Goal: Share content: Share content

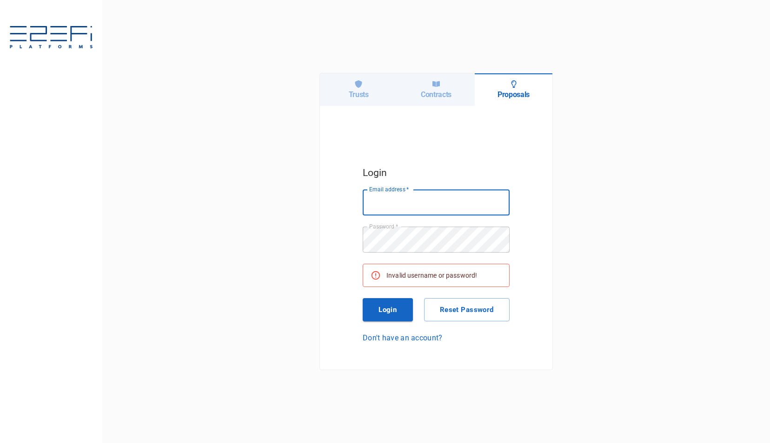
click at [389, 199] on input "Email address   *" at bounding box center [436, 203] width 147 height 26
type input "[PERSON_NAME][EMAIL_ADDRESS][DOMAIN_NAME]"
click at [379, 310] on button "Login" at bounding box center [388, 309] width 50 height 23
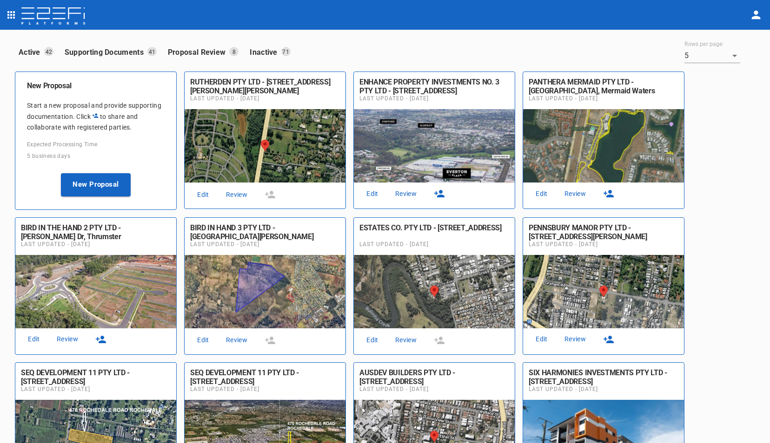
click at [407, 191] on link "Review" at bounding box center [406, 194] width 30 height 13
click at [442, 193] on icon "button" at bounding box center [439, 193] width 11 height 11
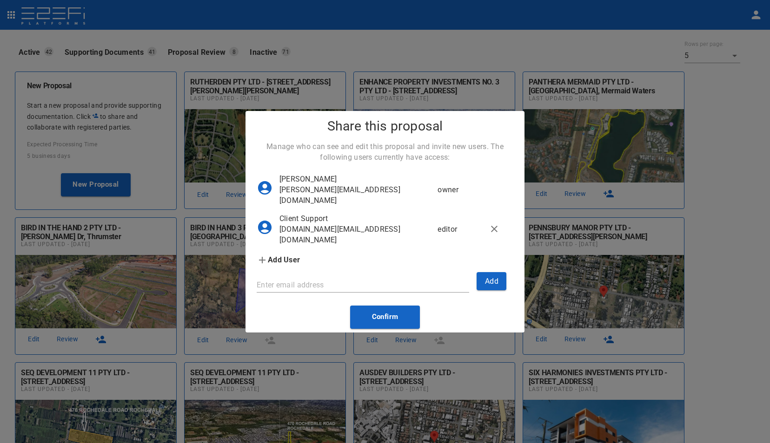
click at [715, 225] on div "Share this proposal Manage who can see and edit this proposal and invite new us…" at bounding box center [385, 221] width 770 height 443
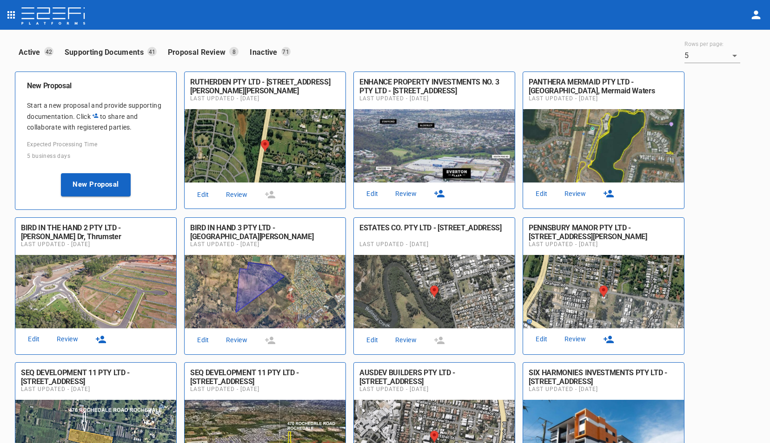
click at [442, 194] on icon "button" at bounding box center [439, 193] width 11 height 11
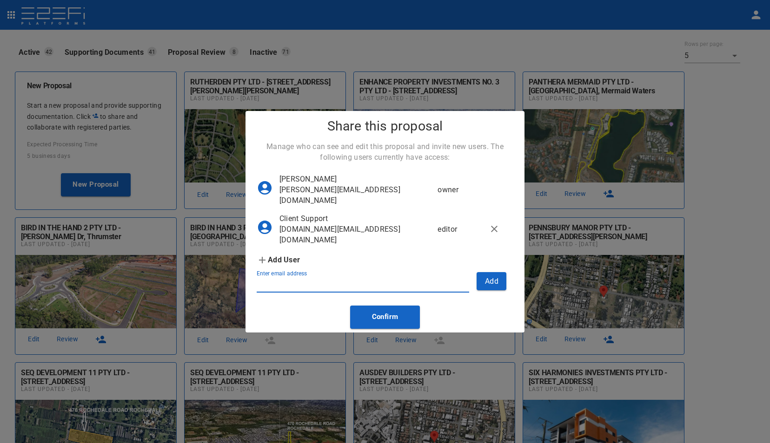
click at [306, 293] on input "Enter email address" at bounding box center [363, 285] width 212 height 15
type input "m"
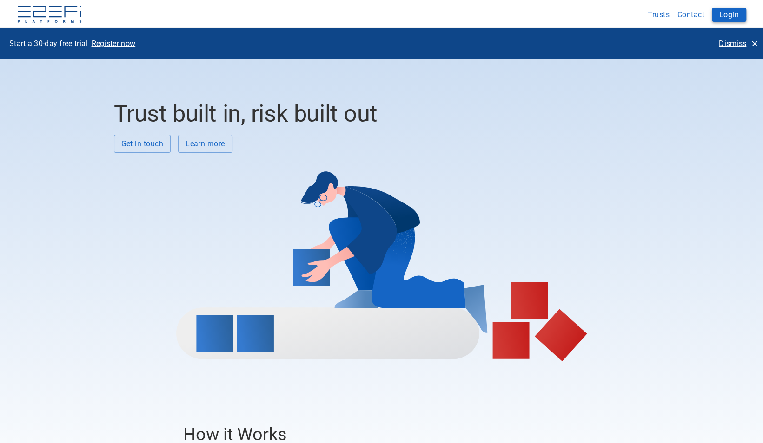
click at [730, 13] on button "Login" at bounding box center [729, 15] width 34 height 14
click at [729, 14] on button "Login" at bounding box center [729, 15] width 34 height 14
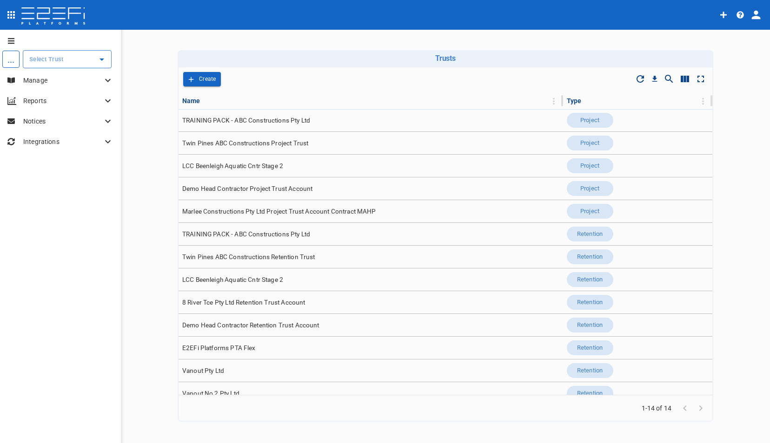
click at [9, 16] on icon "open drawer" at bounding box center [11, 14] width 11 height 11
click at [47, 125] on span "Proposals" at bounding box center [63, 123] width 82 height 11
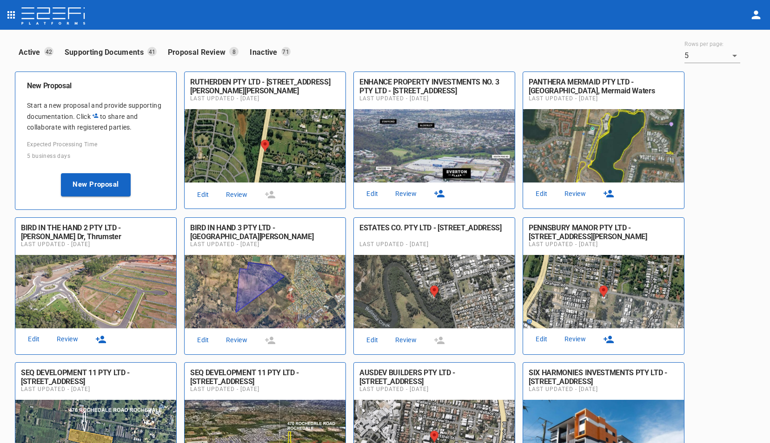
click at [758, 13] on icon "profile" at bounding box center [755, 14] width 13 height 13
click at [722, 67] on span "Logout" at bounding box center [729, 69] width 40 height 11
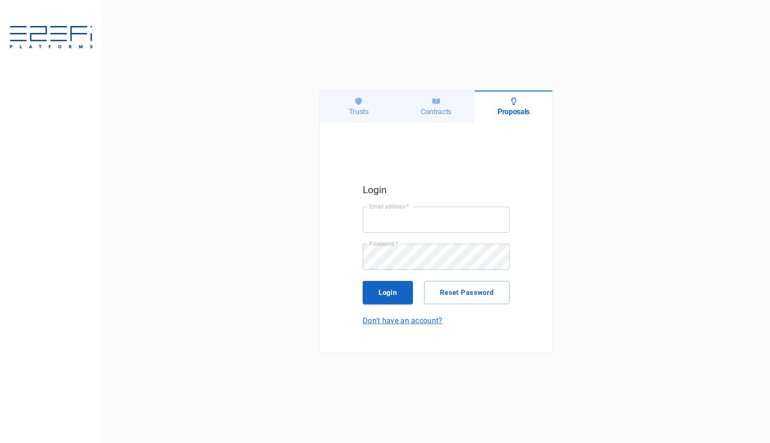
click at [398, 317] on link "Don't have an account?" at bounding box center [436, 321] width 147 height 11
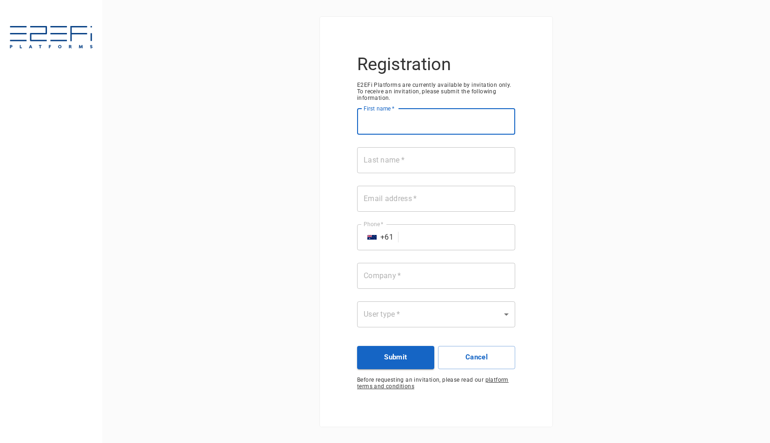
click at [417, 124] on input "First name   *" at bounding box center [436, 122] width 158 height 26
type input "Mateen"
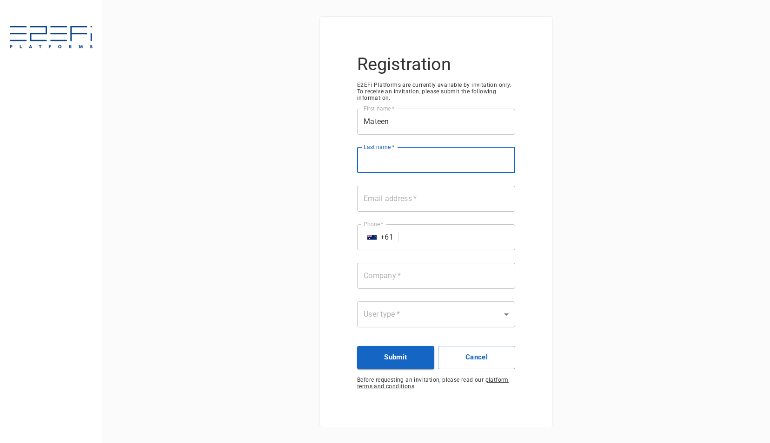
click at [392, 166] on input "Last name   *" at bounding box center [436, 160] width 158 height 26
click at [413, 202] on input "Email address   *" at bounding box center [436, 199] width 158 height 26
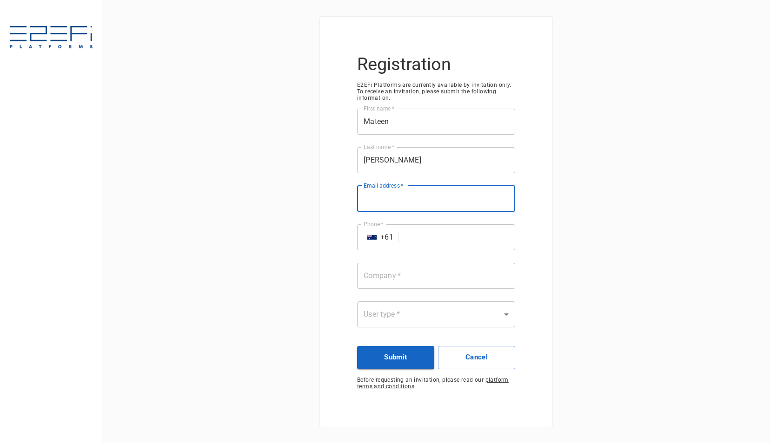
click at [410, 156] on input "Chaudry" at bounding box center [436, 160] width 158 height 26
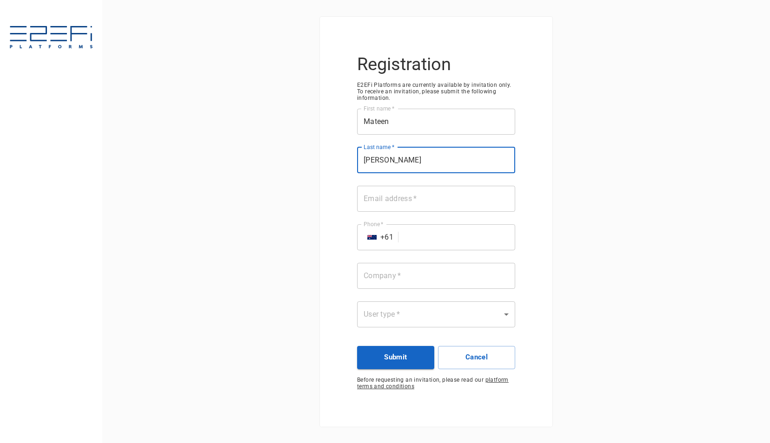
type input "Chaudhry"
click at [401, 201] on div "Email address   * Email address   *" at bounding box center [436, 199] width 158 height 27
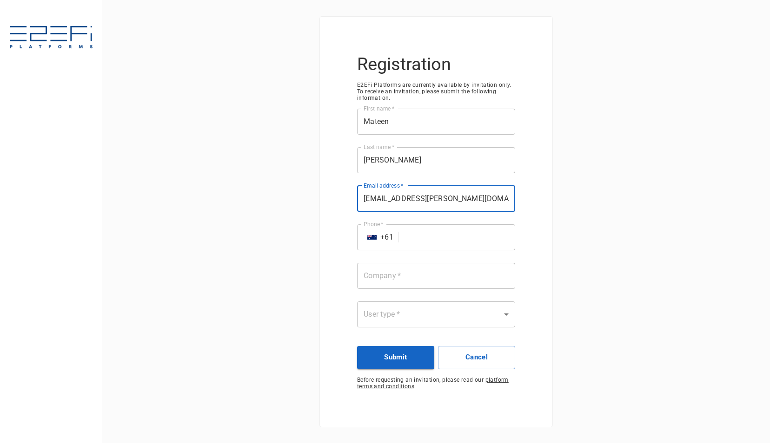
type input "[EMAIL_ADDRESS][PERSON_NAME][DOMAIN_NAME]"
click at [445, 240] on input "Phone   *" at bounding box center [458, 237] width 113 height 26
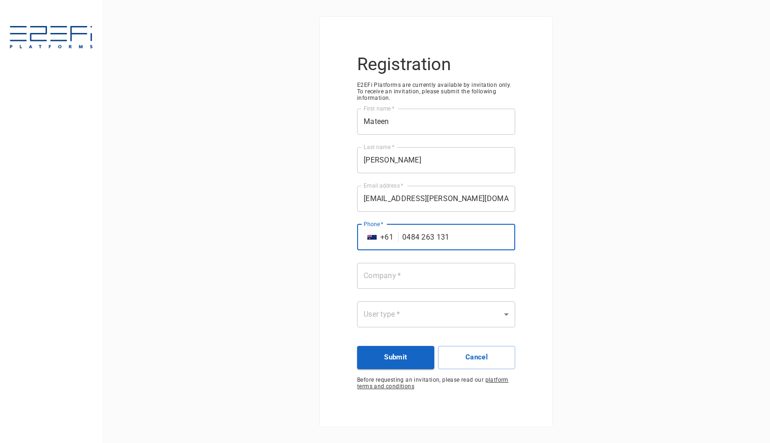
type input "0484 263 131"
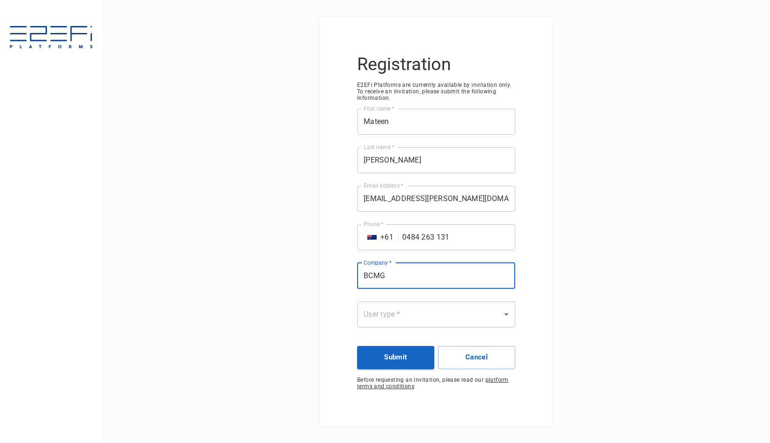
type input "BCMG"
click at [505, 316] on body "Registration E2EFi Platforms are currently available by invitation only. To rec…" at bounding box center [385, 221] width 770 height 443
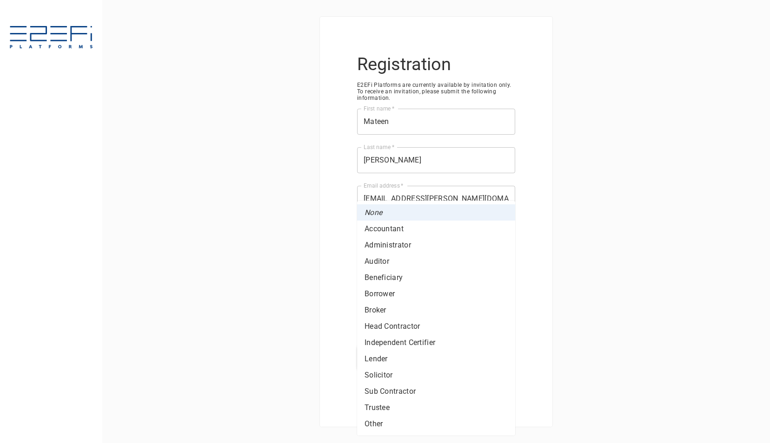
click at [381, 358] on li "Lender" at bounding box center [436, 359] width 158 height 16
type input "Lender"
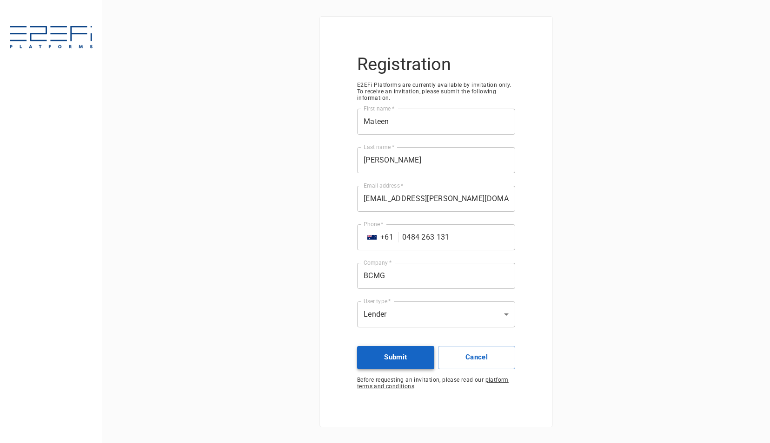
click at [396, 356] on button "Submit" at bounding box center [395, 357] width 77 height 23
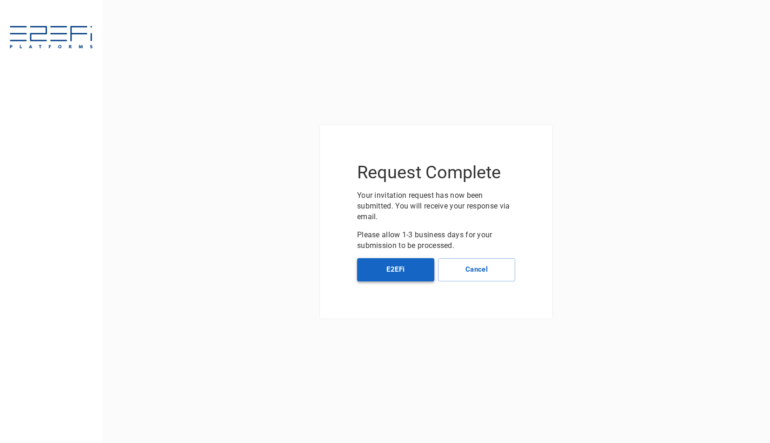
click at [392, 270] on button "E2EFi" at bounding box center [395, 269] width 77 height 23
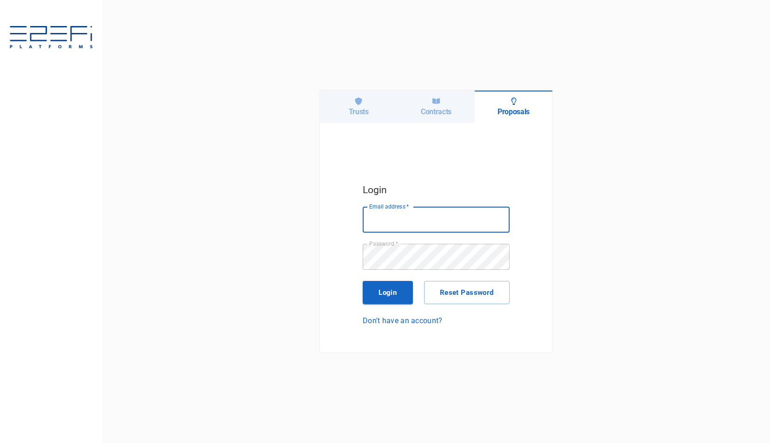
click at [384, 214] on input "Email address   *" at bounding box center [436, 220] width 147 height 26
type input "[PERSON_NAME][EMAIL_ADDRESS][DOMAIN_NAME]"
click at [388, 291] on button "Login" at bounding box center [388, 292] width 50 height 23
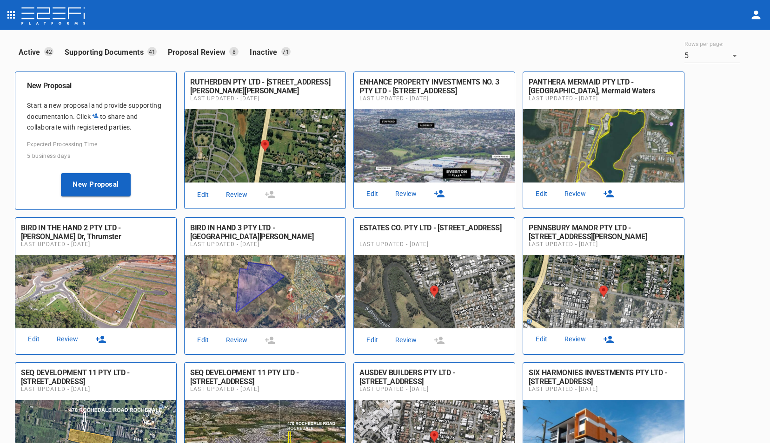
click at [407, 191] on link "Review" at bounding box center [406, 194] width 30 height 13
click at [441, 194] on icon "button" at bounding box center [439, 193] width 11 height 11
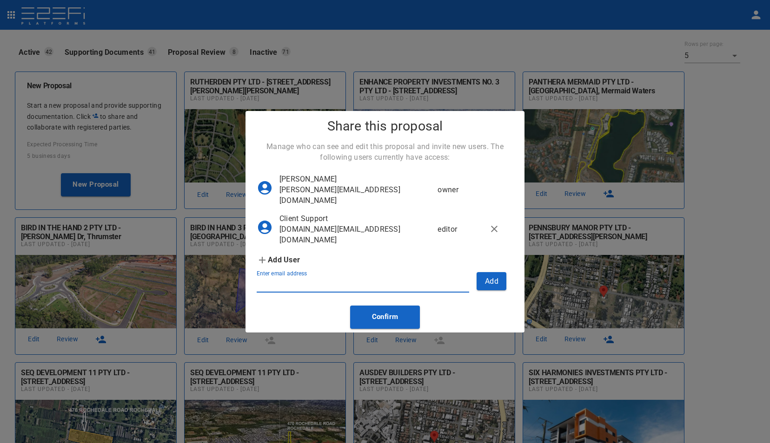
click at [278, 293] on input "Enter email address" at bounding box center [363, 285] width 212 height 15
type input "[EMAIL_ADDRESS][PERSON_NAME][DOMAIN_NAME]"
click at [493, 290] on button "Add" at bounding box center [491, 281] width 30 height 18
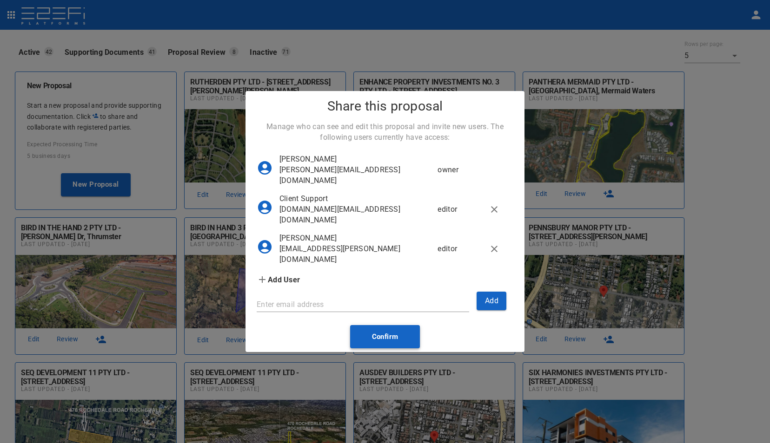
click at [387, 346] on button "Confirm" at bounding box center [385, 336] width 70 height 23
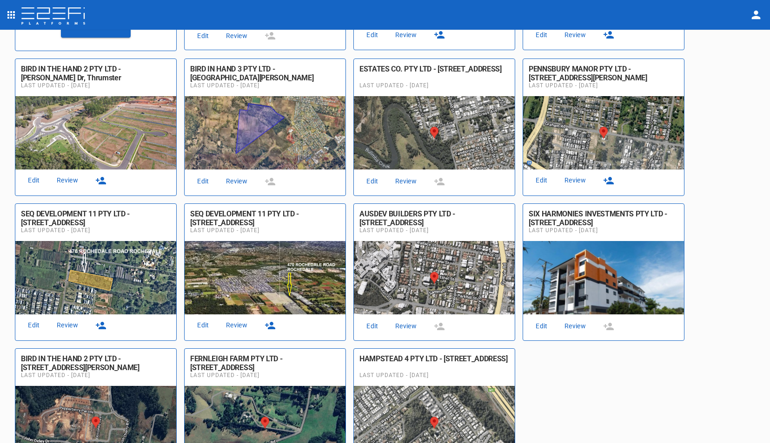
scroll to position [237, 0]
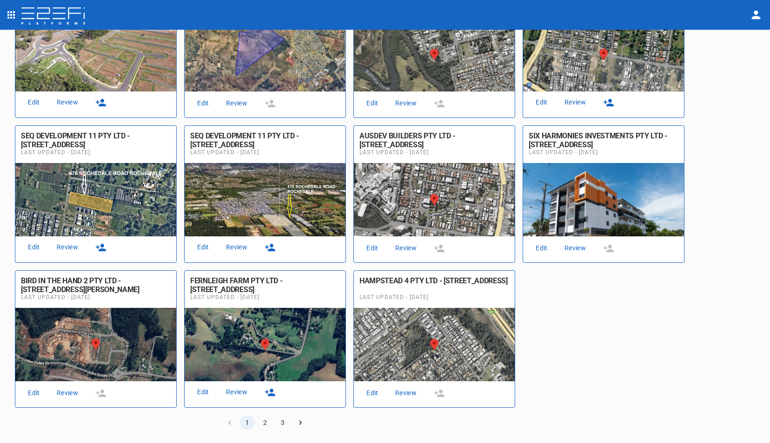
click at [265, 421] on button "2" at bounding box center [264, 422] width 15 height 15
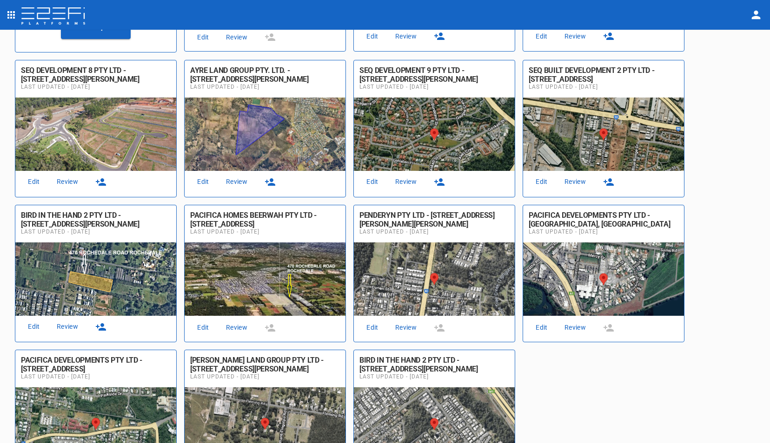
scroll to position [189, 0]
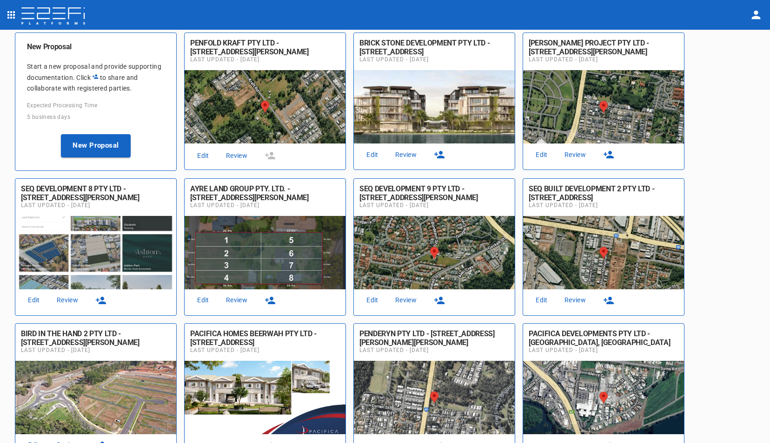
scroll to position [20, 0]
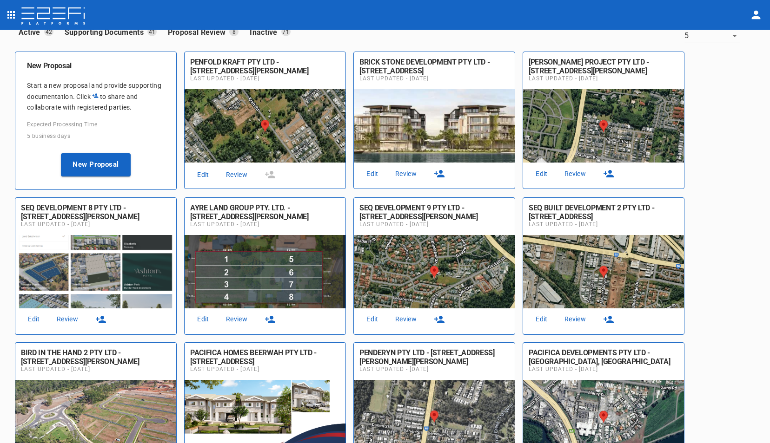
click at [442, 171] on icon "button" at bounding box center [439, 173] width 10 height 7
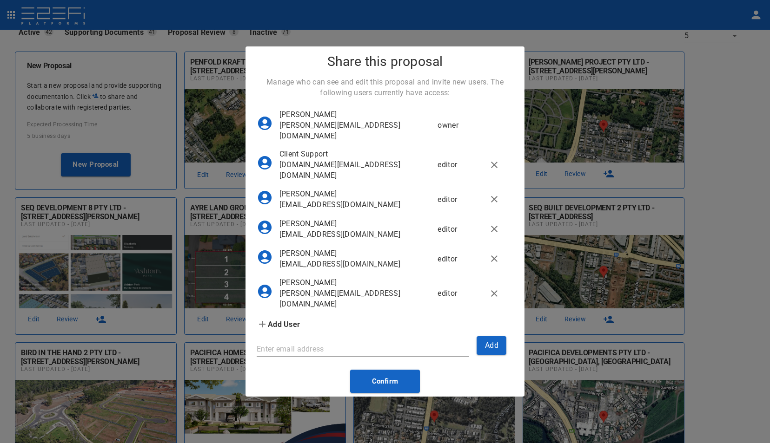
click at [496, 203] on icon "button" at bounding box center [494, 199] width 7 height 7
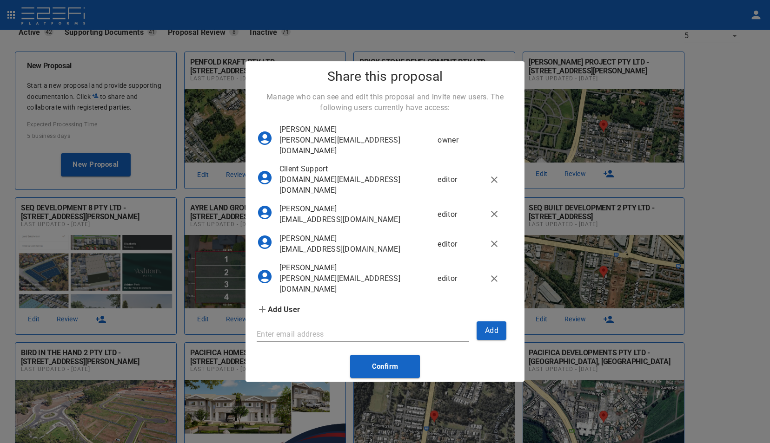
click at [495, 220] on icon "button" at bounding box center [493, 214] width 11 height 11
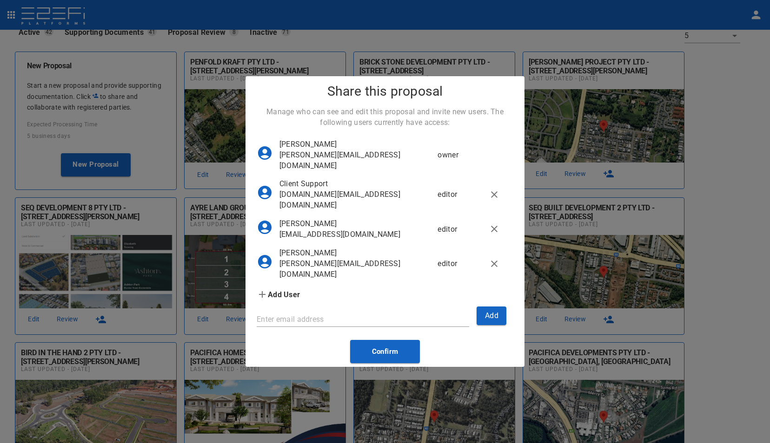
click at [495, 235] on icon "button" at bounding box center [493, 229] width 11 height 11
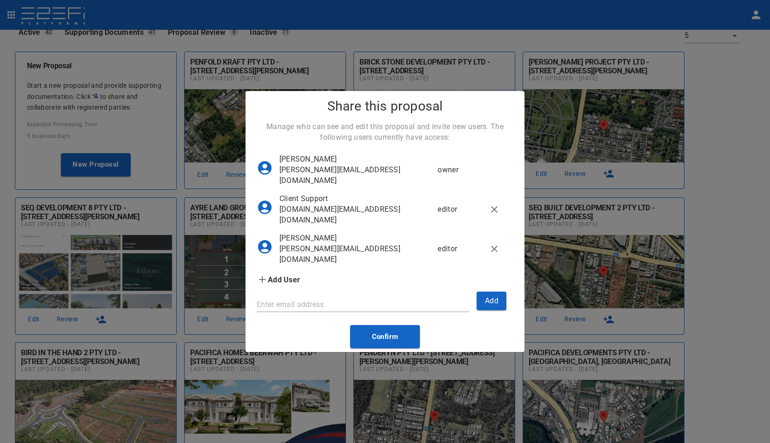
click at [493, 255] on icon "button" at bounding box center [493, 249] width 11 height 11
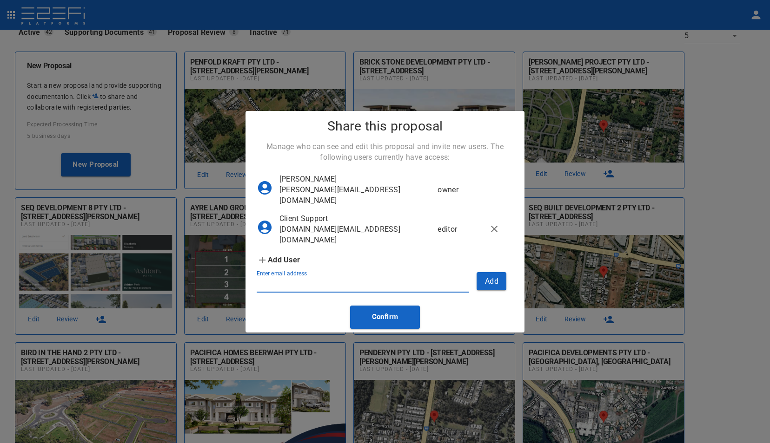
click at [290, 293] on input "Enter email address" at bounding box center [363, 285] width 212 height 15
click at [498, 290] on button "Add" at bounding box center [491, 281] width 30 height 18
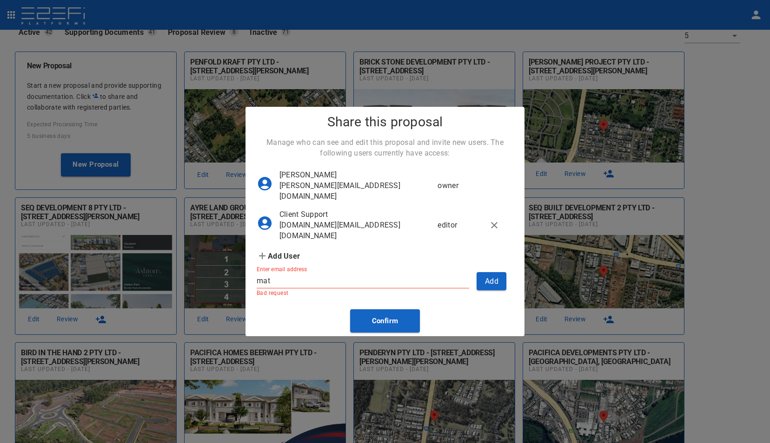
click at [328, 289] on input "mat" at bounding box center [363, 281] width 212 height 15
type input "[EMAIL_ADDRESS][PERSON_NAME][DOMAIN_NAME]"
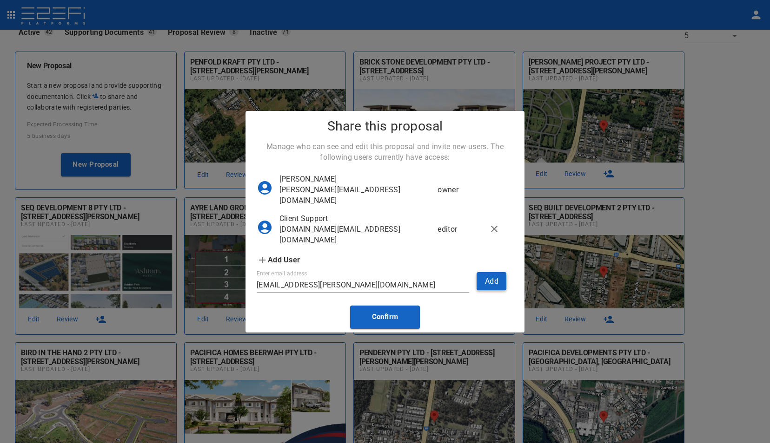
click at [492, 290] on button "Add" at bounding box center [491, 281] width 30 height 18
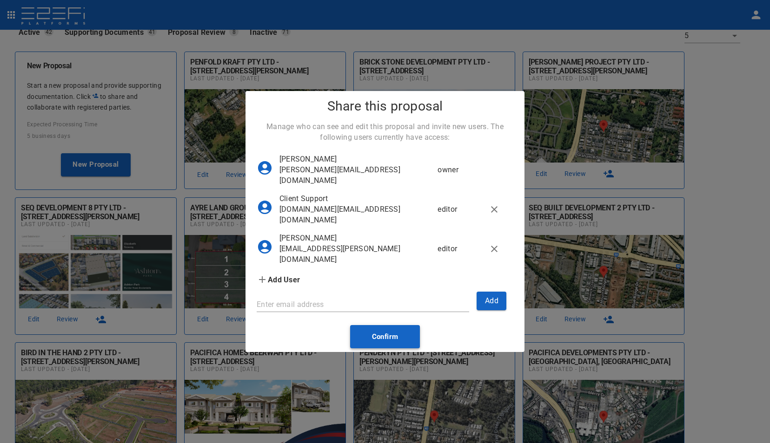
click at [388, 344] on button "Confirm" at bounding box center [385, 336] width 70 height 23
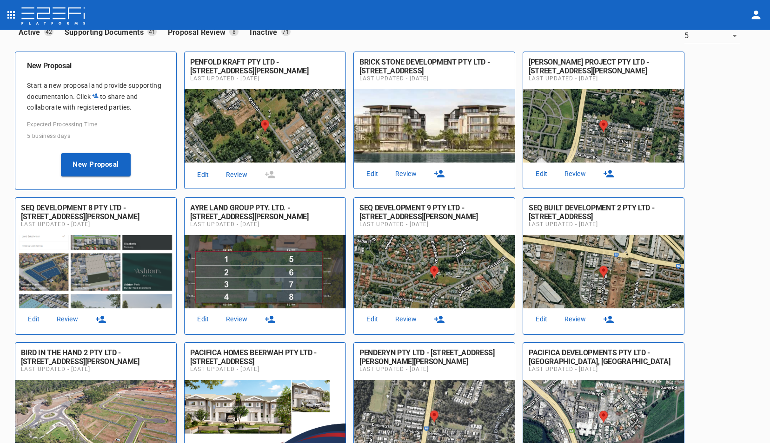
click at [404, 171] on link "Review" at bounding box center [406, 174] width 30 height 13
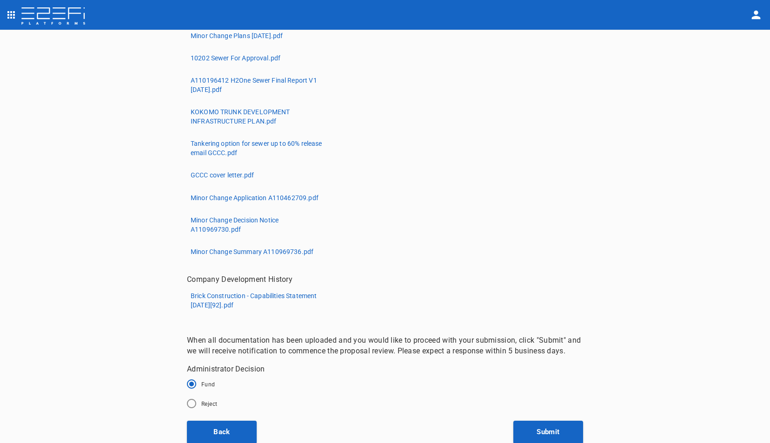
scroll to position [1036, 0]
click at [224, 303] on p "Brick Construction - Capabilities Statement April 2023[92].pdf" at bounding box center [260, 300] width 139 height 19
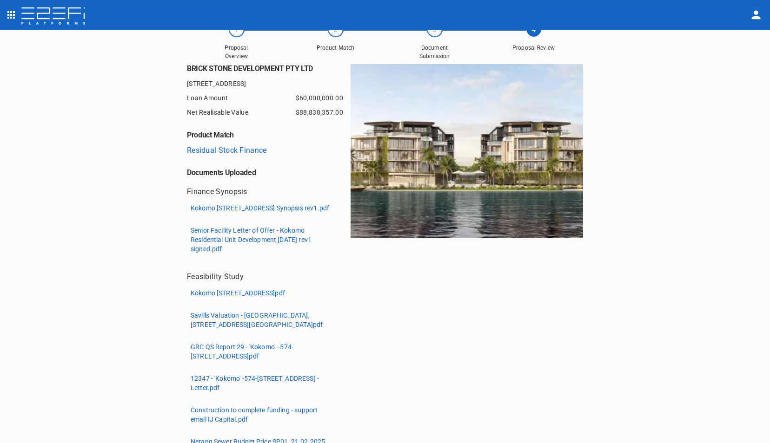
scroll to position [0, 0]
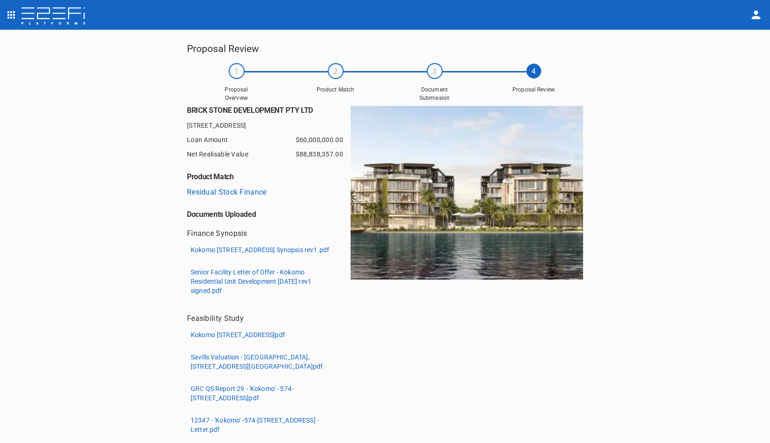
click at [236, 253] on p "Kokomo 574 - 589 Nerang Broadbeach Road Carrara E2EFi Synopsis rev1.pdf" at bounding box center [260, 249] width 138 height 9
click at [216, 290] on p "Senior Facility Letter of Offer - Kokomo Residential Unit Development 17-04-25 …" at bounding box center [260, 282] width 139 height 28
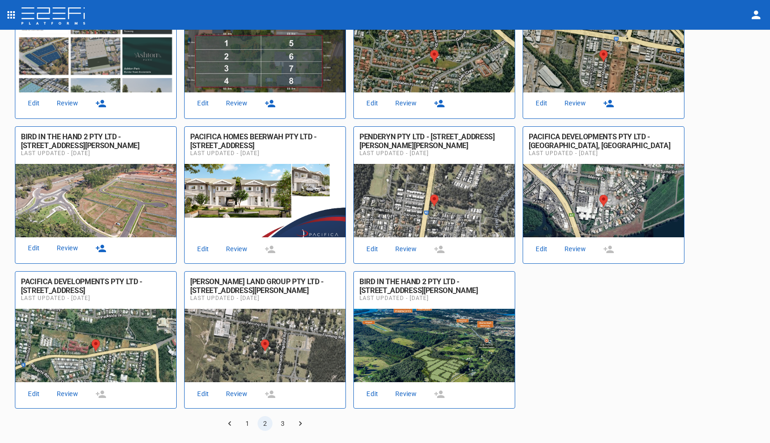
scroll to position [237, 0]
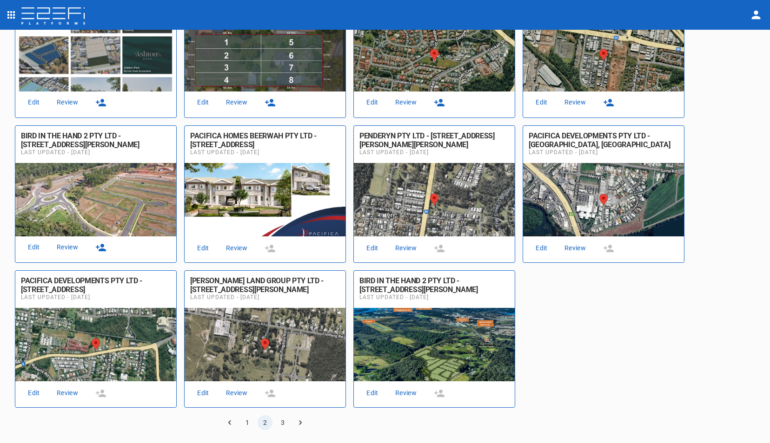
click at [248, 421] on button "1" at bounding box center [247, 422] width 15 height 15
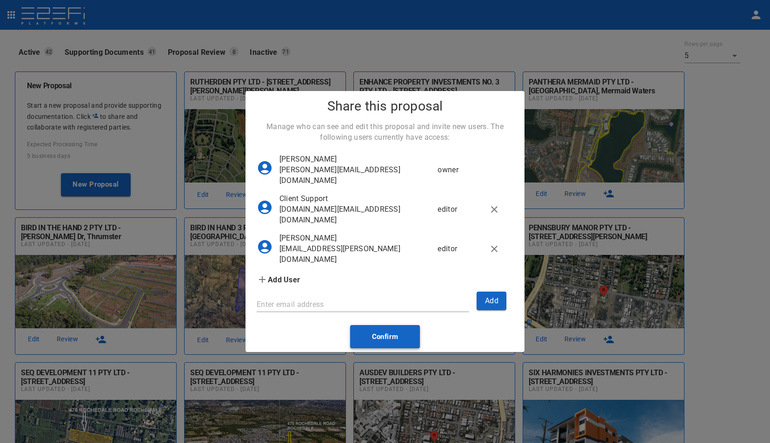
click at [383, 349] on button "Confirm" at bounding box center [385, 336] width 70 height 23
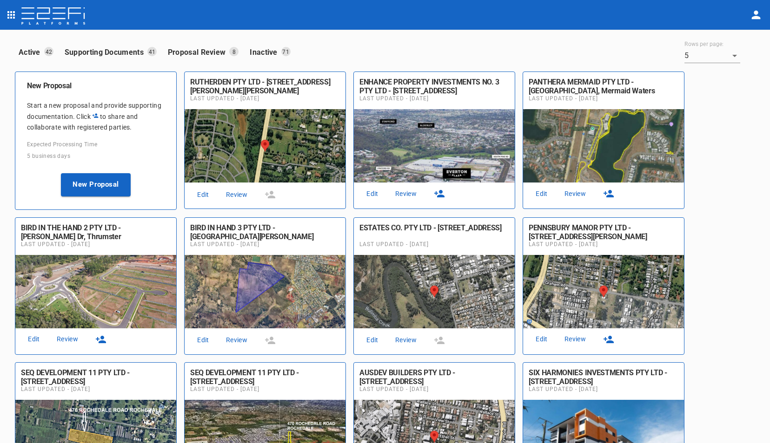
click at [404, 191] on link "Review" at bounding box center [406, 194] width 30 height 13
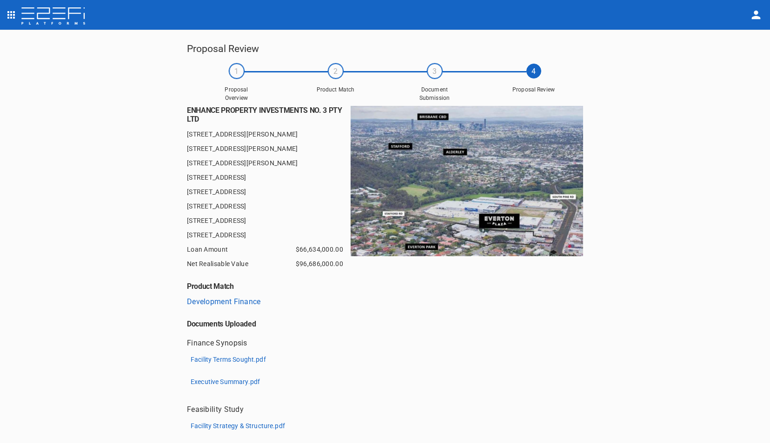
click at [207, 359] on p "Facility Terms Sought.pdf" at bounding box center [228, 359] width 75 height 9
click at [231, 362] on p "Facility Terms Sought.pdf" at bounding box center [228, 359] width 75 height 9
click at [228, 381] on p "Executive Summary.pdf" at bounding box center [225, 381] width 69 height 9
